Goal: Information Seeking & Learning: Find specific fact

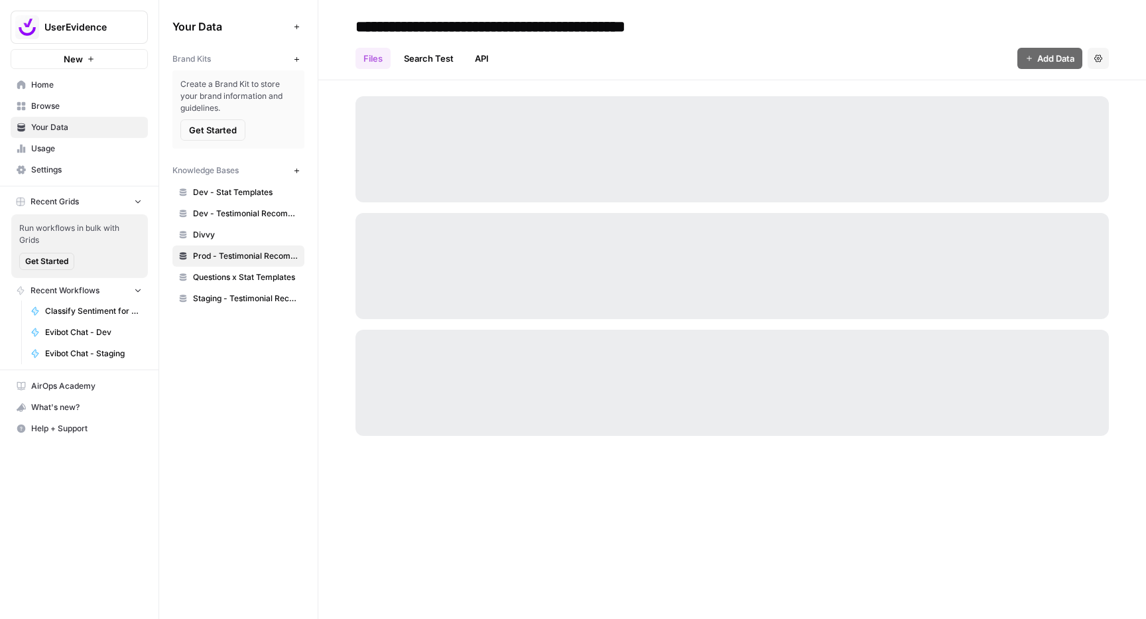
click at [435, 64] on link "Search Test" at bounding box center [429, 58] width 66 height 21
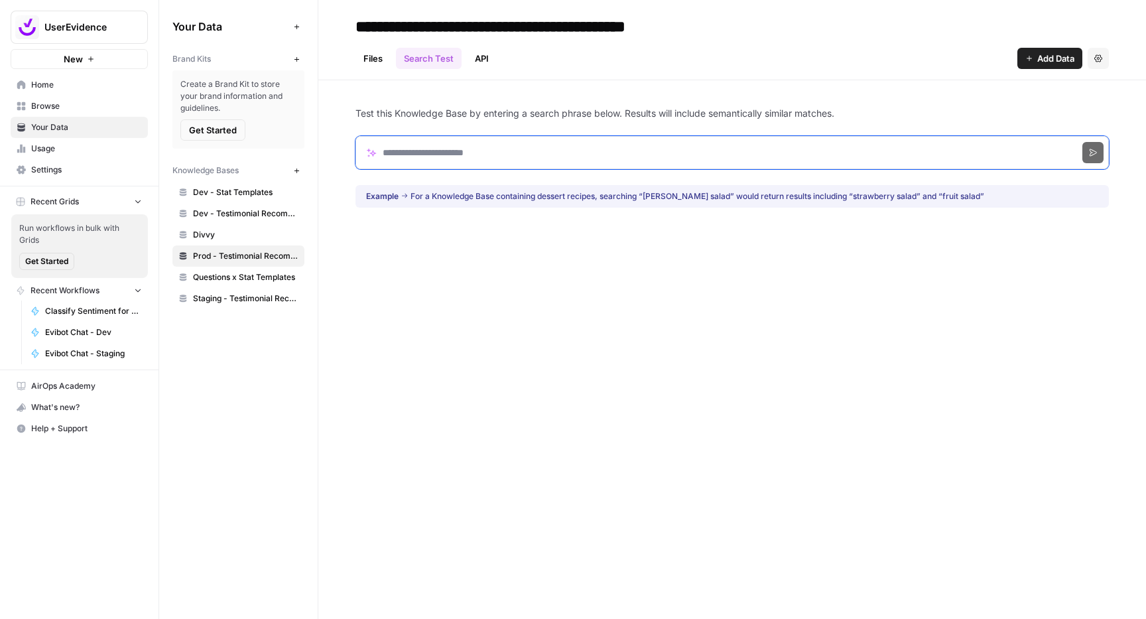
click at [442, 154] on input "Search phrase" at bounding box center [731, 152] width 753 height 33
type input "***"
click button "Search" at bounding box center [1092, 152] width 21 height 21
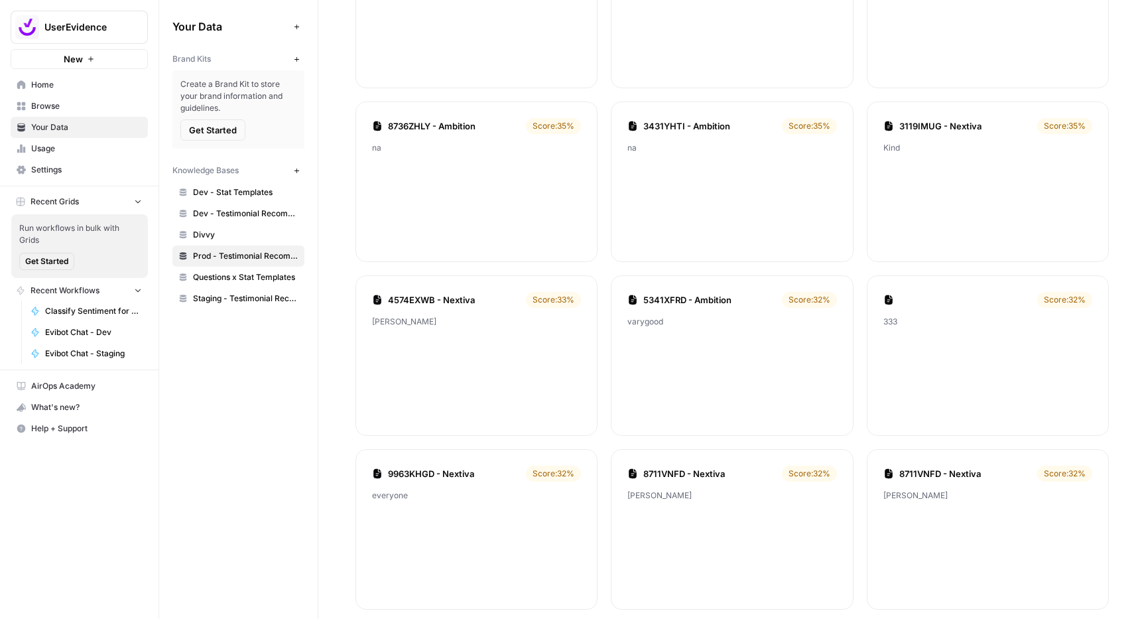
scroll to position [280, 0]
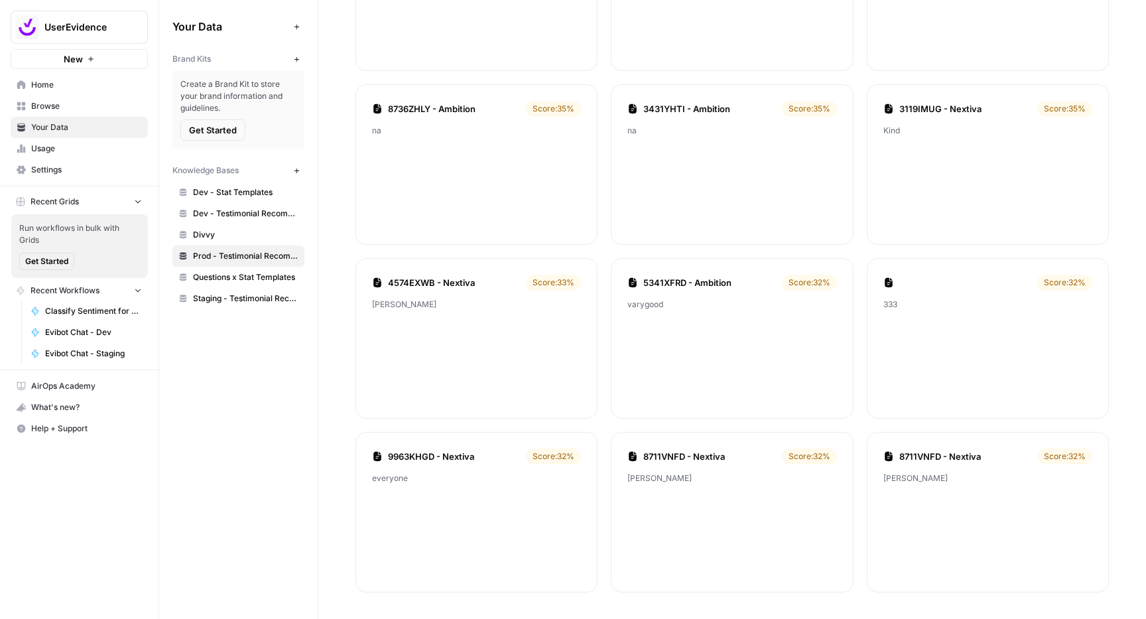
click at [452, 281] on link "4574EXWB - Nextiva" at bounding box center [454, 282] width 133 height 13
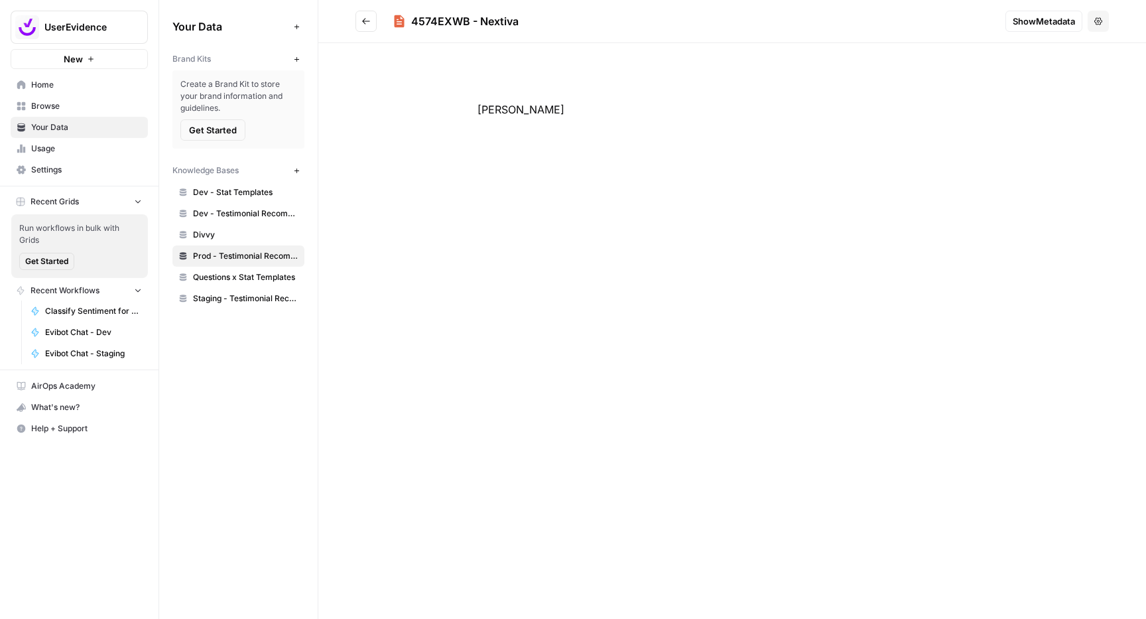
click at [365, 22] on icon "Go back" at bounding box center [365, 21] width 9 height 9
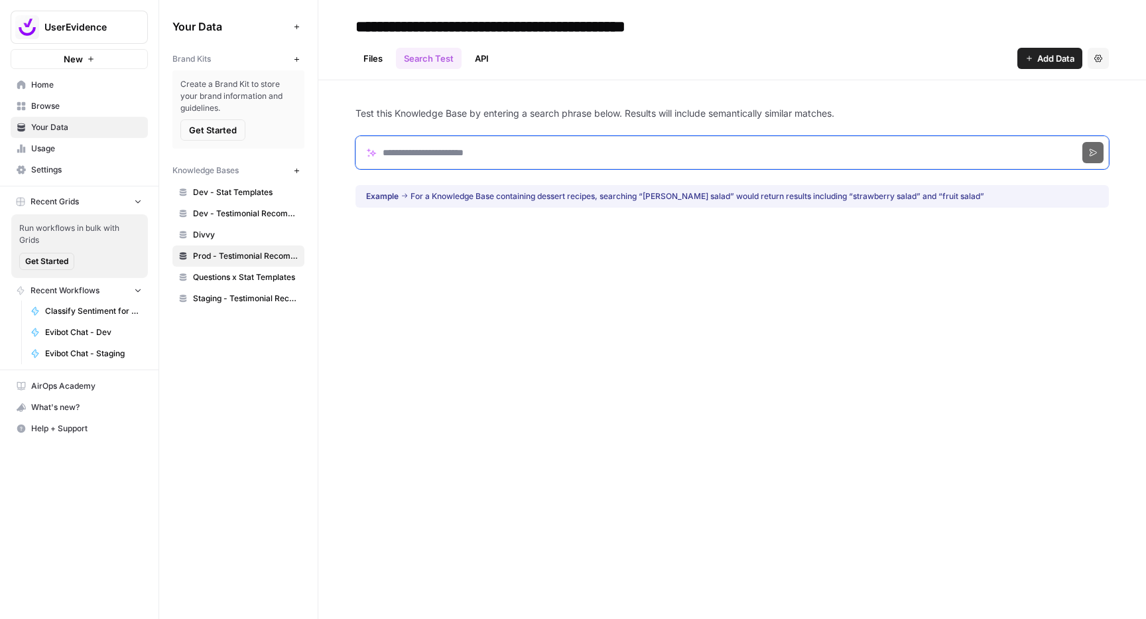
click at [452, 156] on input "Search phrase" at bounding box center [731, 152] width 753 height 33
click button "Search" at bounding box center [1092, 152] width 21 height 21
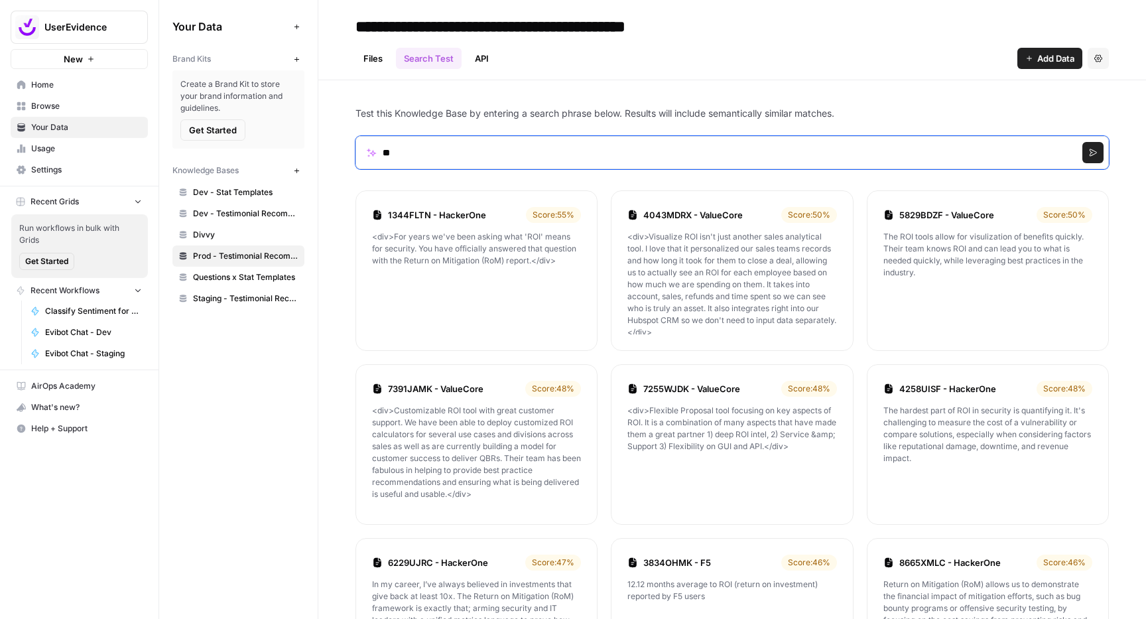
type input "*"
type input "**********"
click button "Search" at bounding box center [1092, 152] width 21 height 21
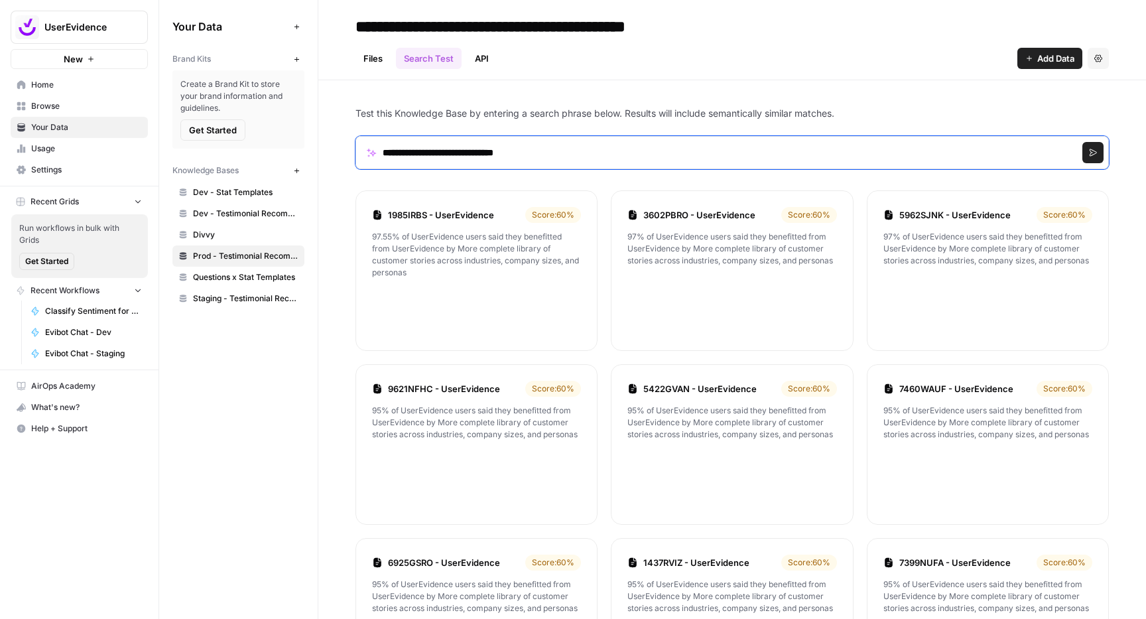
click at [554, 155] on input "**********" at bounding box center [731, 152] width 753 height 33
click at [234, 296] on span "Staging - Testimonial Recommender (Vector Store)" at bounding box center [245, 298] width 105 height 12
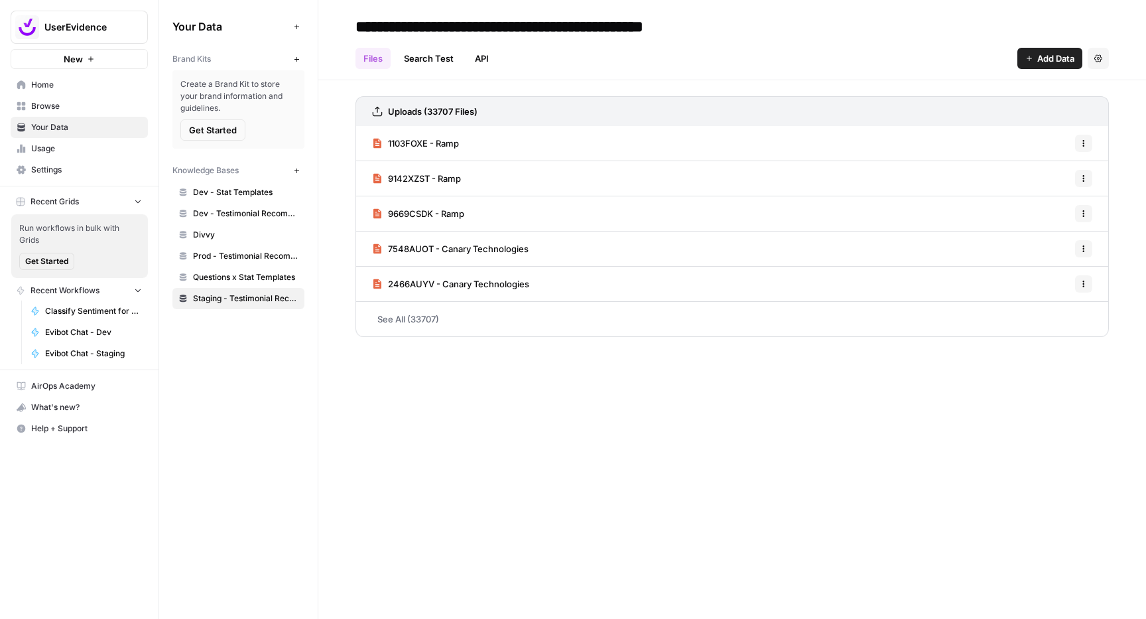
click at [448, 57] on link "Search Test" at bounding box center [429, 58] width 66 height 21
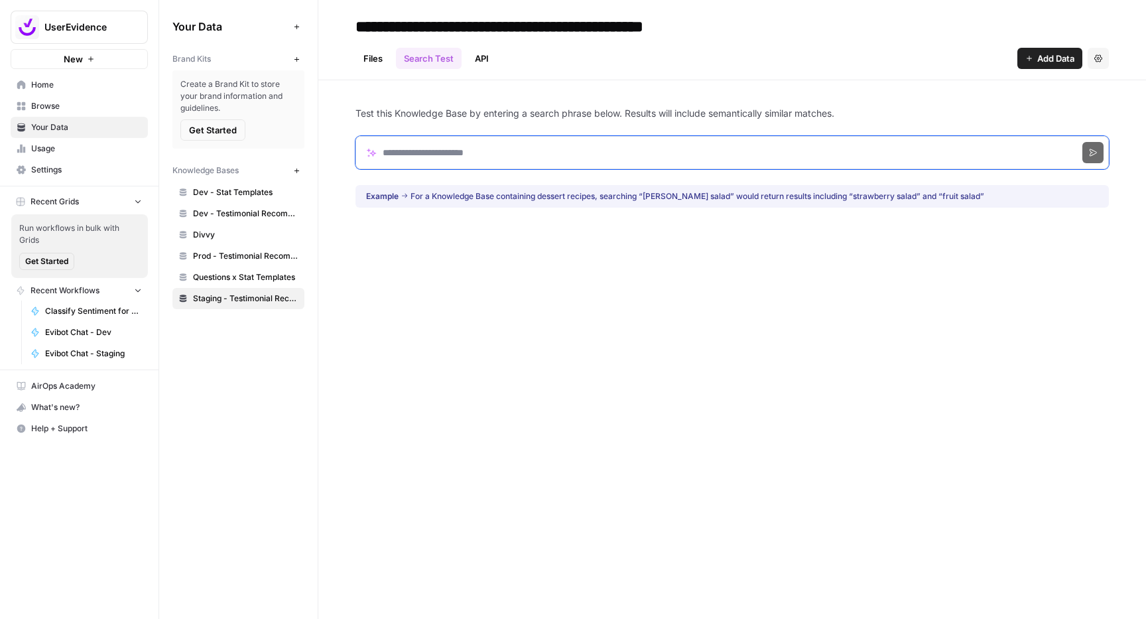
click at [467, 145] on input "Search phrase" at bounding box center [731, 152] width 753 height 33
click button "Search" at bounding box center [1092, 152] width 21 height 21
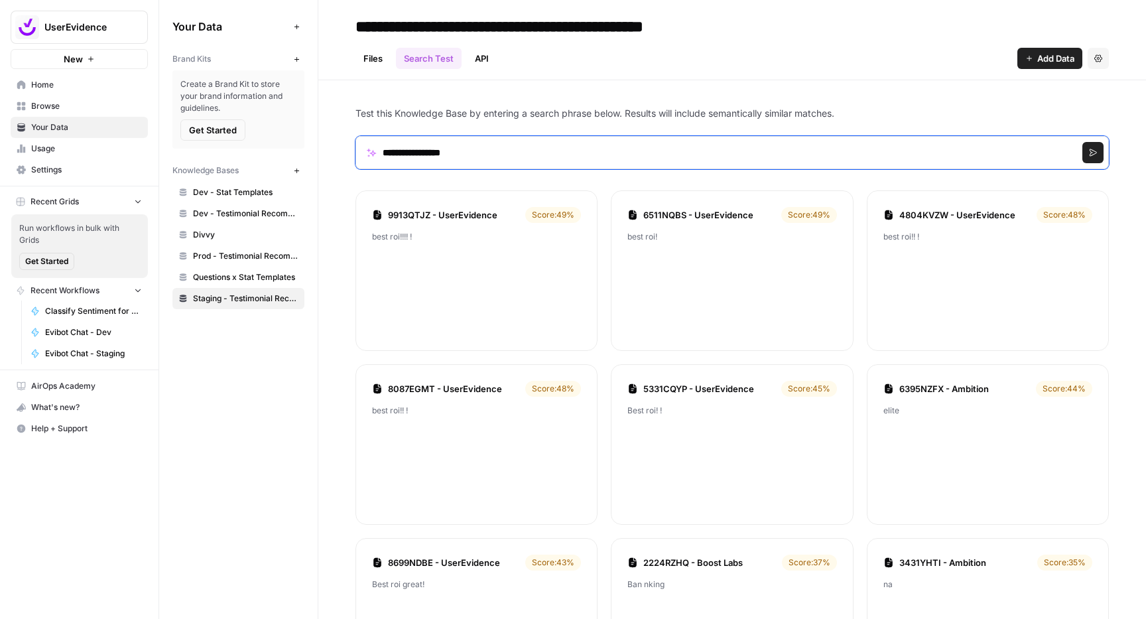
click button "Search" at bounding box center [1092, 152] width 21 height 21
paste input "Search phrase"
click button "Search" at bounding box center [1092, 152] width 21 height 21
type input "**********"
click button "Search" at bounding box center [1092, 152] width 21 height 21
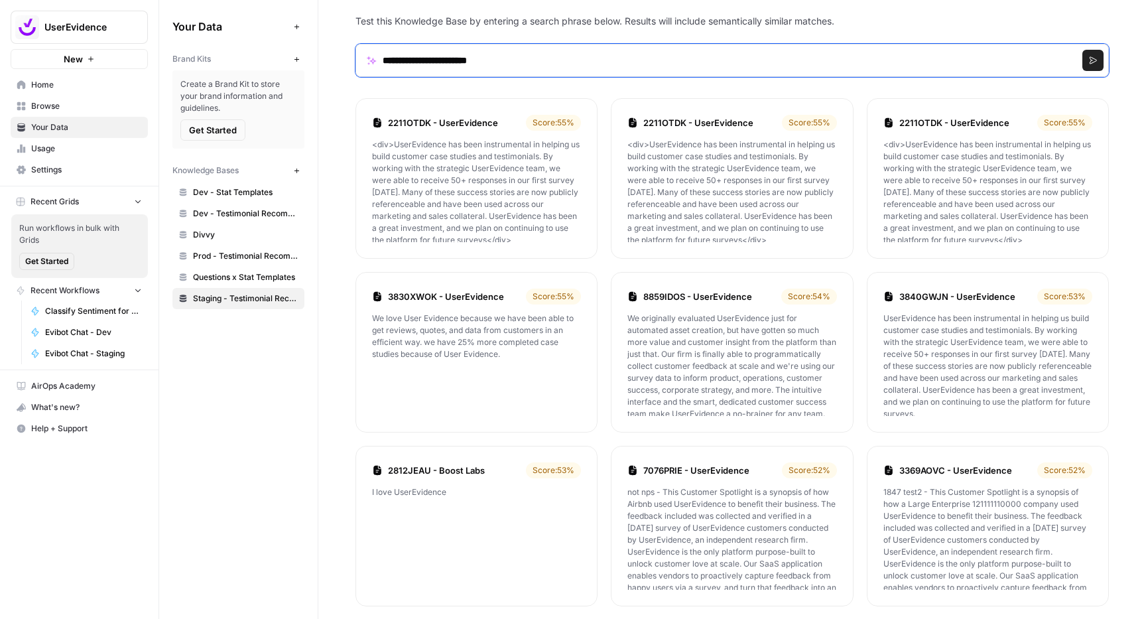
scroll to position [4, 0]
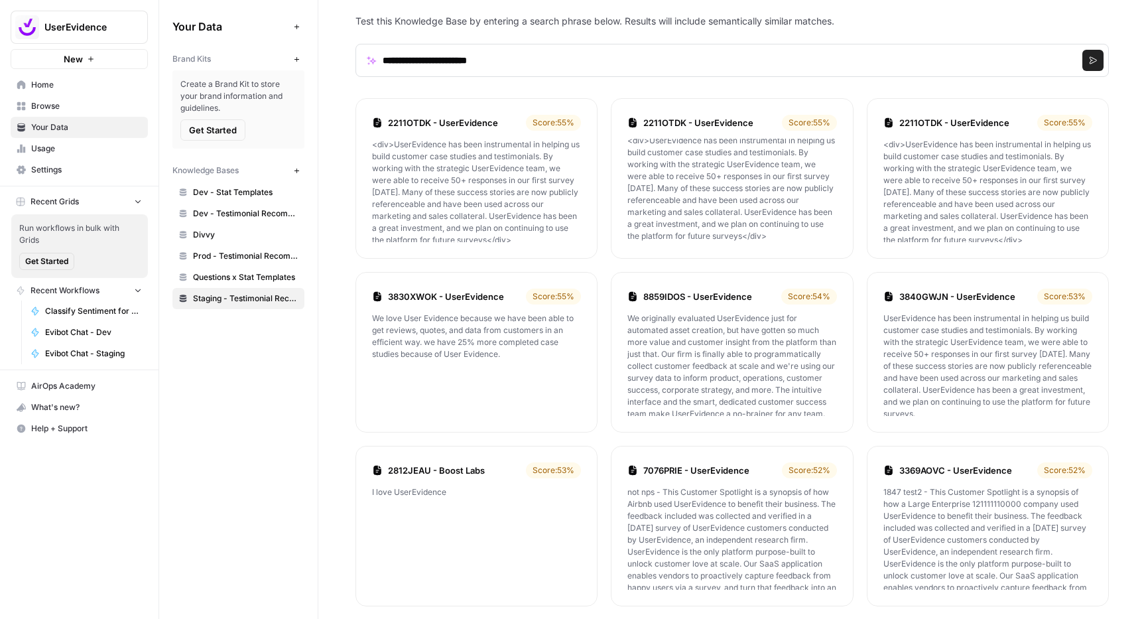
click at [773, 352] on p "We originally evaluated UserEvidence just for automated asset creation, but hav…" at bounding box center [731, 363] width 209 height 103
copy p "programmatically"
